Goal: Task Accomplishment & Management: Use online tool/utility

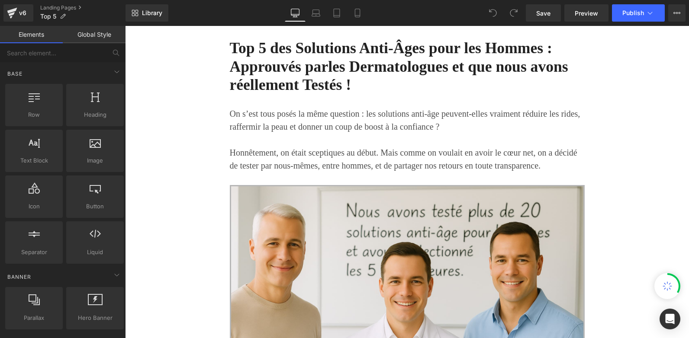
click at [94, 35] on link "Global Style" at bounding box center [94, 34] width 63 height 17
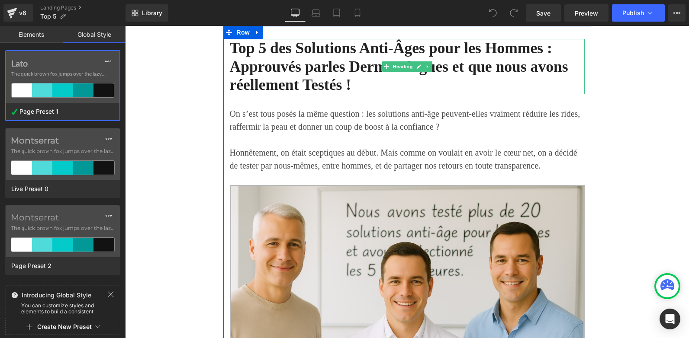
click at [302, 55] on h1 "Top 5 des Solutions Anti-Âges pour les Hommes : Approuvés par les Dermatologues…" at bounding box center [407, 66] width 355 height 55
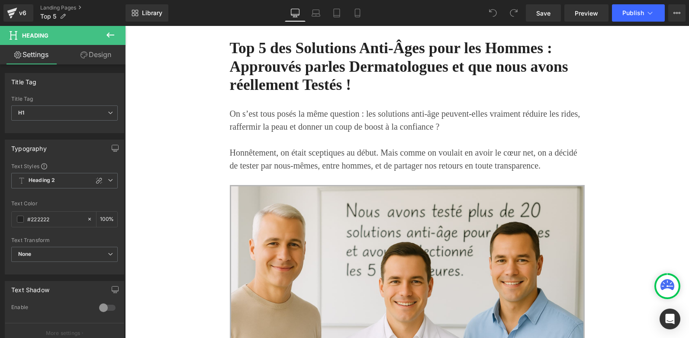
click at [110, 39] on icon at bounding box center [110, 35] width 10 height 10
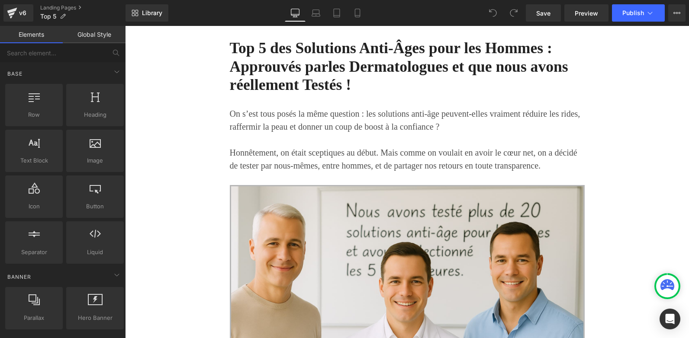
click at [84, 36] on link "Global Style" at bounding box center [94, 34] width 63 height 17
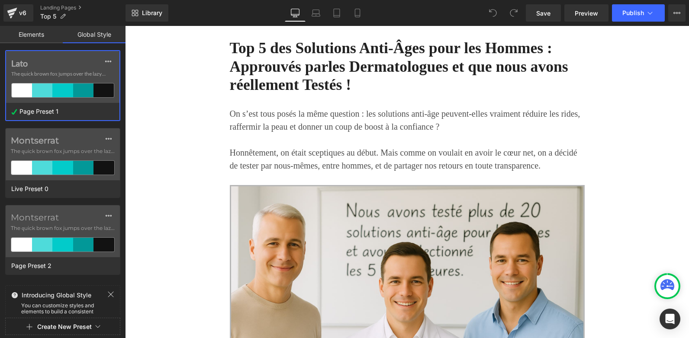
click at [39, 34] on link "Elements" at bounding box center [31, 34] width 63 height 17
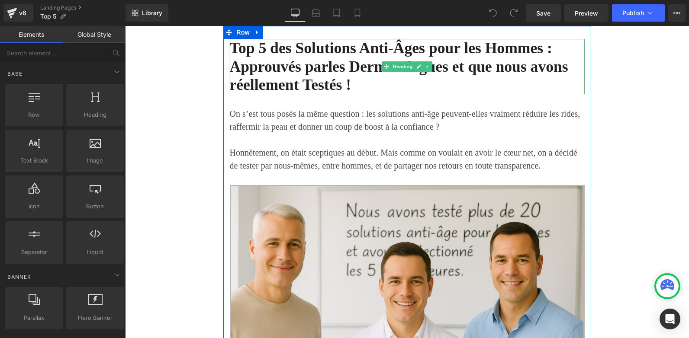
click at [270, 60] on h1 "Top 5 des Solutions Anti-Âges pour les Hommes : Approuvés par les Dermatologues…" at bounding box center [407, 66] width 355 height 55
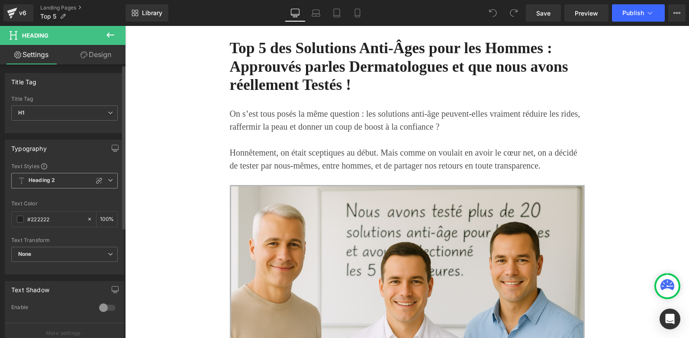
click at [109, 180] on icon at bounding box center [110, 180] width 5 height 5
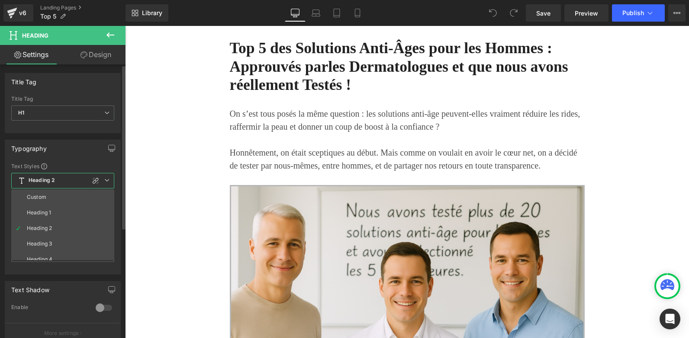
click at [109, 180] on icon at bounding box center [106, 180] width 5 height 5
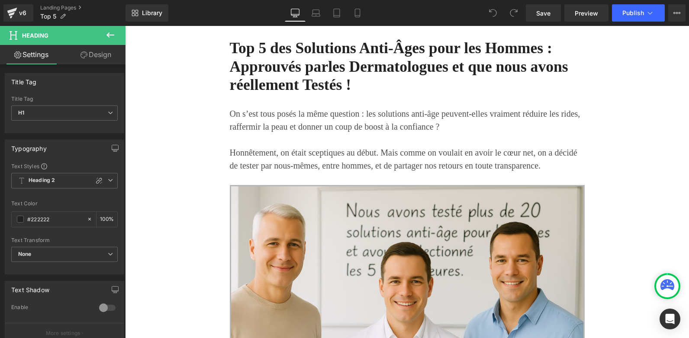
click at [86, 57] on link "Design" at bounding box center [95, 54] width 63 height 19
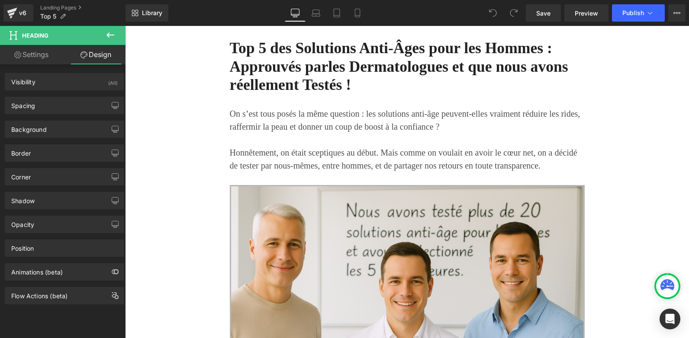
click at [103, 31] on button at bounding box center [110, 35] width 30 height 19
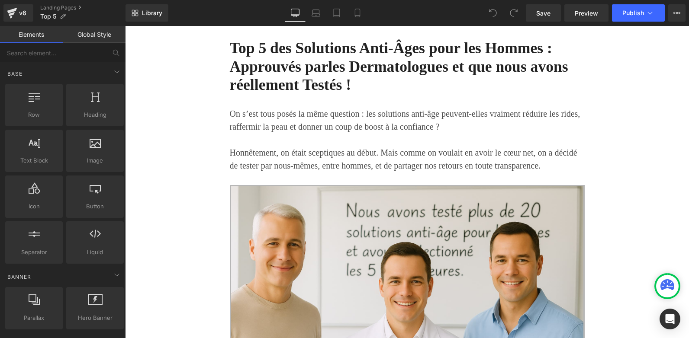
click at [94, 35] on link "Global Style" at bounding box center [94, 34] width 63 height 17
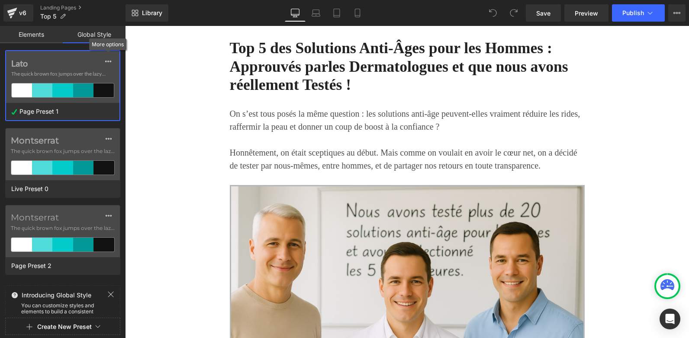
click at [108, 63] on icon at bounding box center [108, 61] width 7 height 7
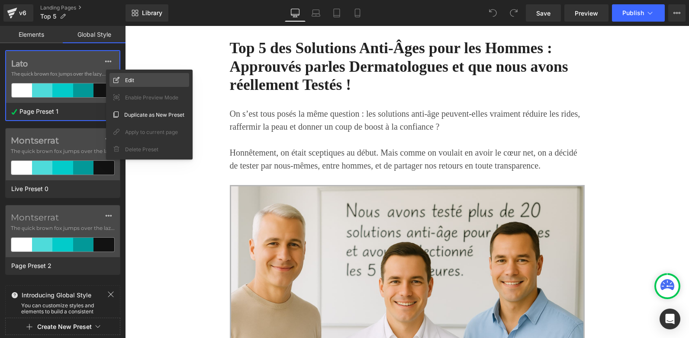
click at [125, 79] on div "Edit" at bounding box center [149, 80] width 80 height 14
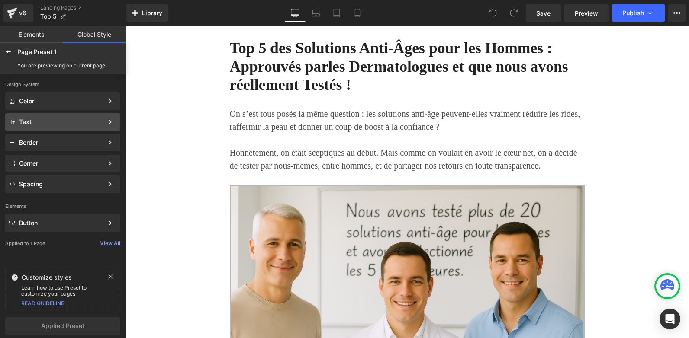
click at [50, 120] on div "Text" at bounding box center [61, 122] width 84 height 7
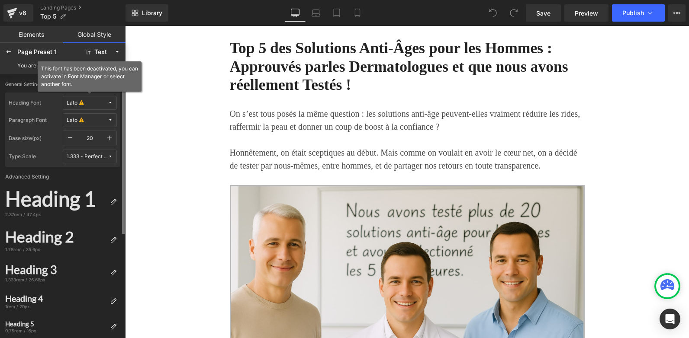
click at [88, 104] on span "Lato" at bounding box center [87, 103] width 41 height 6
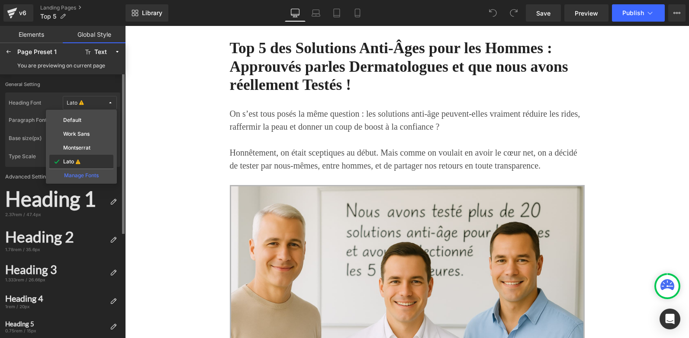
click at [74, 161] on label "Lato" at bounding box center [68, 162] width 11 height 6
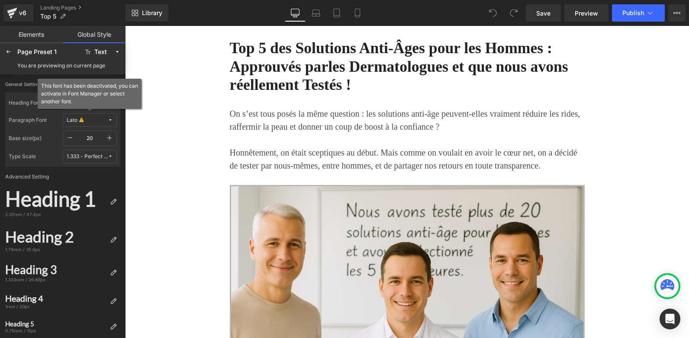
click at [88, 120] on span "Lato" at bounding box center [87, 120] width 41 height 6
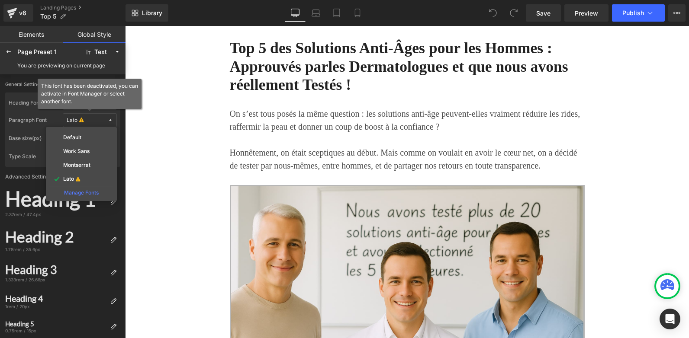
click at [76, 192] on div "Manage Fonts" at bounding box center [81, 192] width 64 height 12
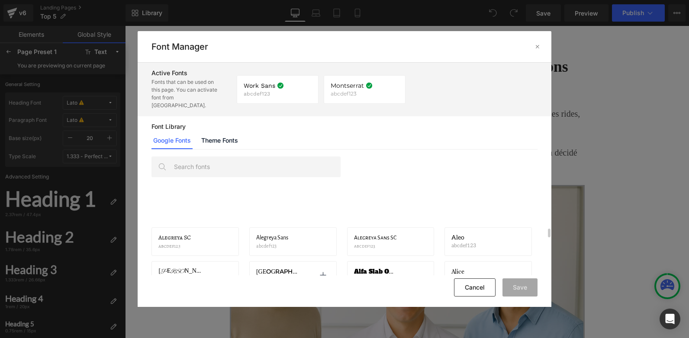
scroll to position [281, 0]
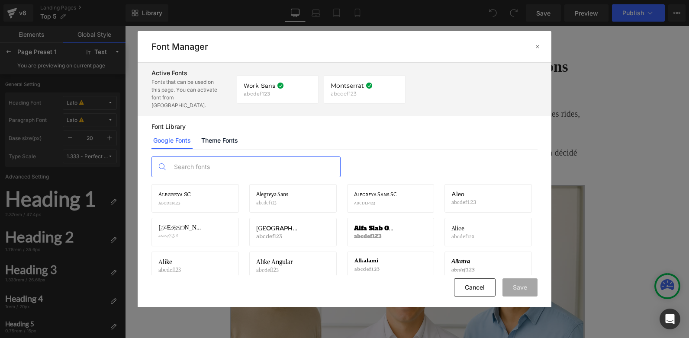
click at [221, 157] on input "text" at bounding box center [254, 167] width 171 height 20
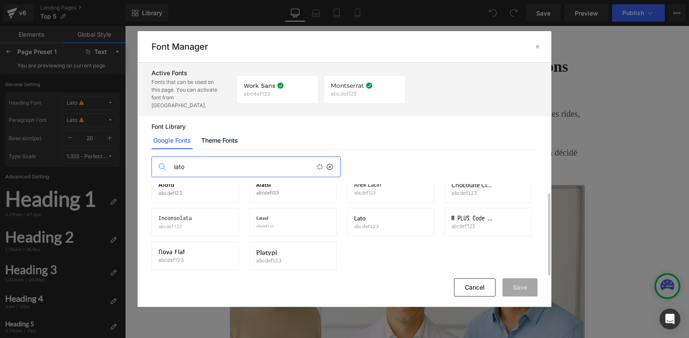
scroll to position [0, 0]
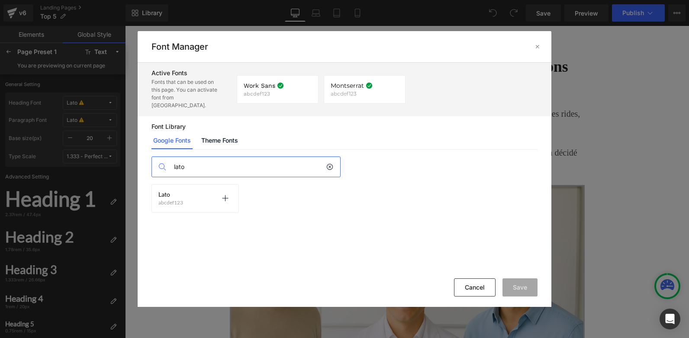
type input "lato"
click at [197, 192] on div "Lato abcdef123 Activate font" at bounding box center [195, 198] width 74 height 15
click at [224, 195] on icon at bounding box center [224, 198] width 7 height 7
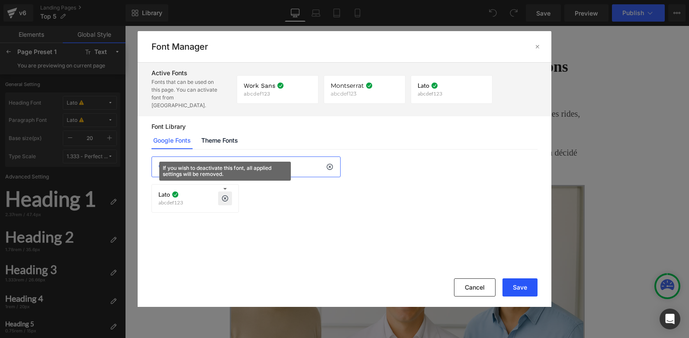
click at [517, 289] on button "Save" at bounding box center [519, 288] width 35 height 18
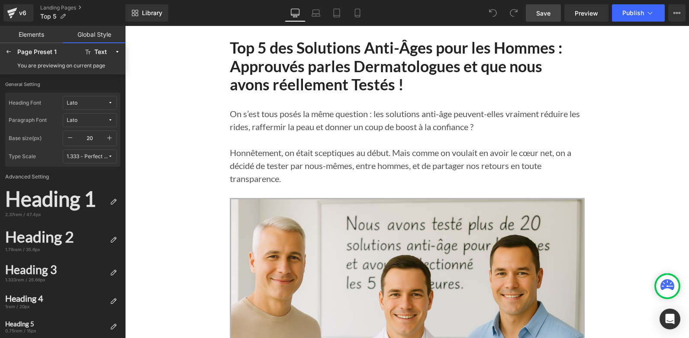
click at [542, 13] on span "Save" at bounding box center [543, 13] width 14 height 9
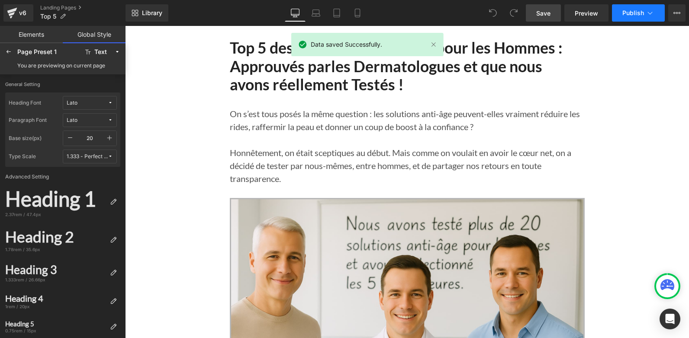
click at [625, 11] on span "Publish" at bounding box center [633, 13] width 22 height 7
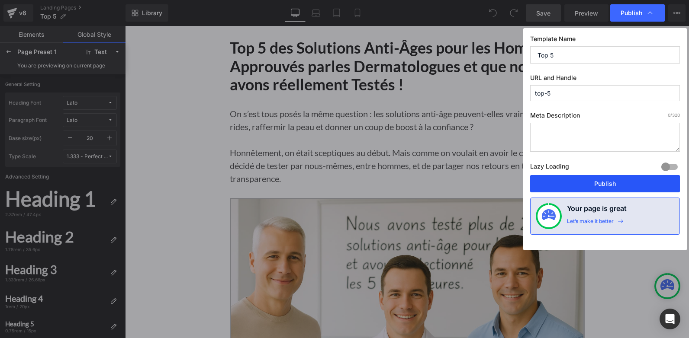
click at [586, 184] on button "Publish" at bounding box center [605, 183] width 150 height 17
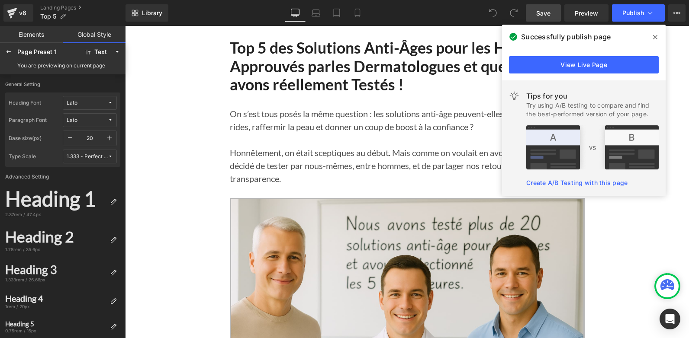
click at [656, 38] on icon at bounding box center [655, 37] width 4 height 7
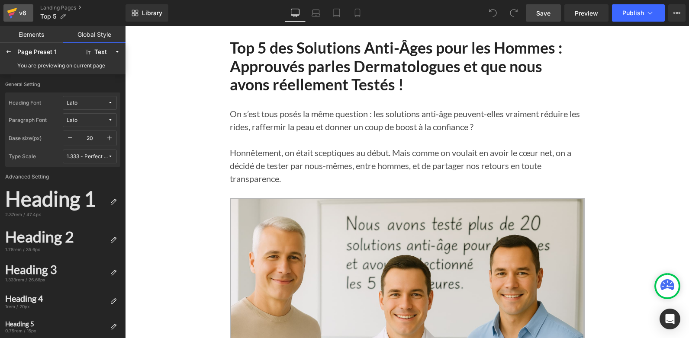
click at [19, 16] on div "v6" at bounding box center [22, 12] width 11 height 11
